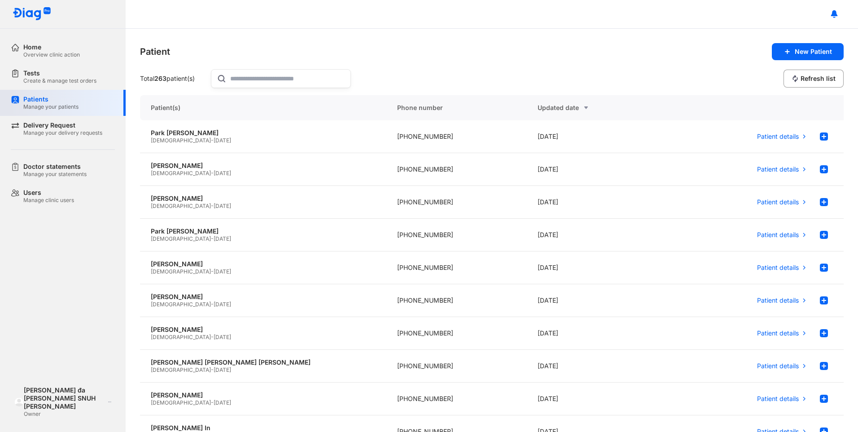
click at [47, 103] on div "Patients" at bounding box center [50, 99] width 55 height 8
click at [39, 77] on div "Create & manage test orders" at bounding box center [59, 80] width 73 height 7
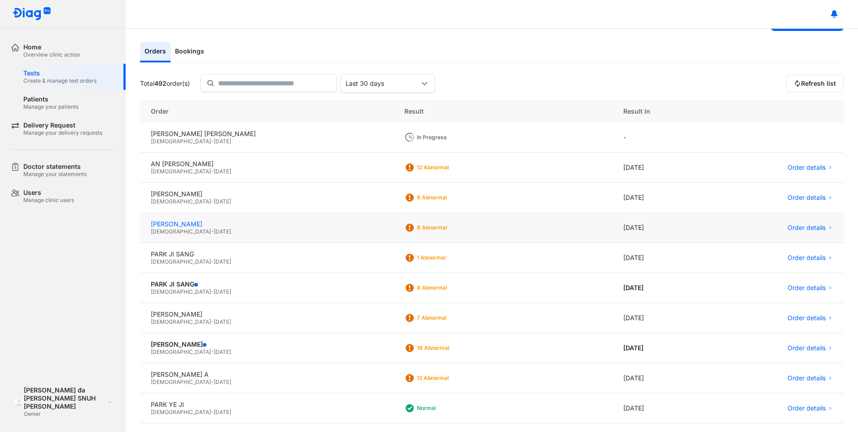
scroll to position [45, 0]
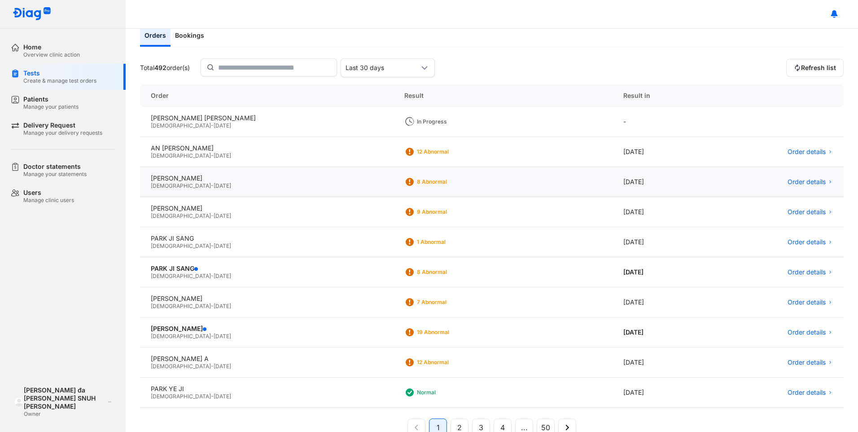
click at [214, 183] on span "[DATE]" at bounding box center [222, 185] width 17 height 7
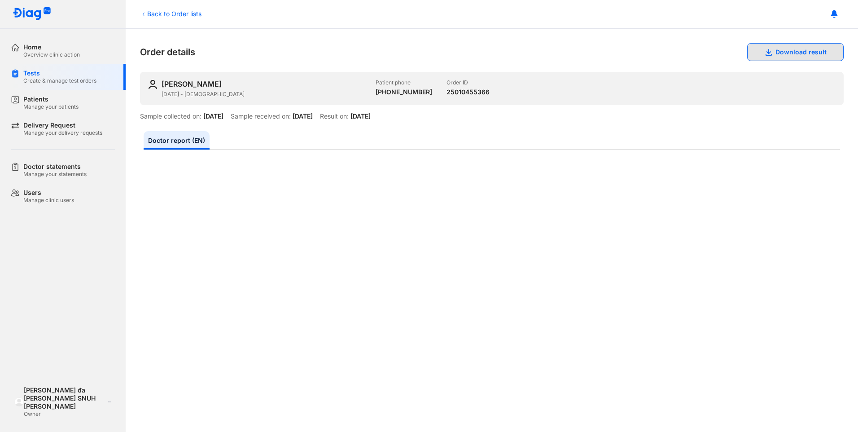
click at [758, 58] on button "Download result" at bounding box center [795, 52] width 96 height 18
